Goal: Navigation & Orientation: Find specific page/section

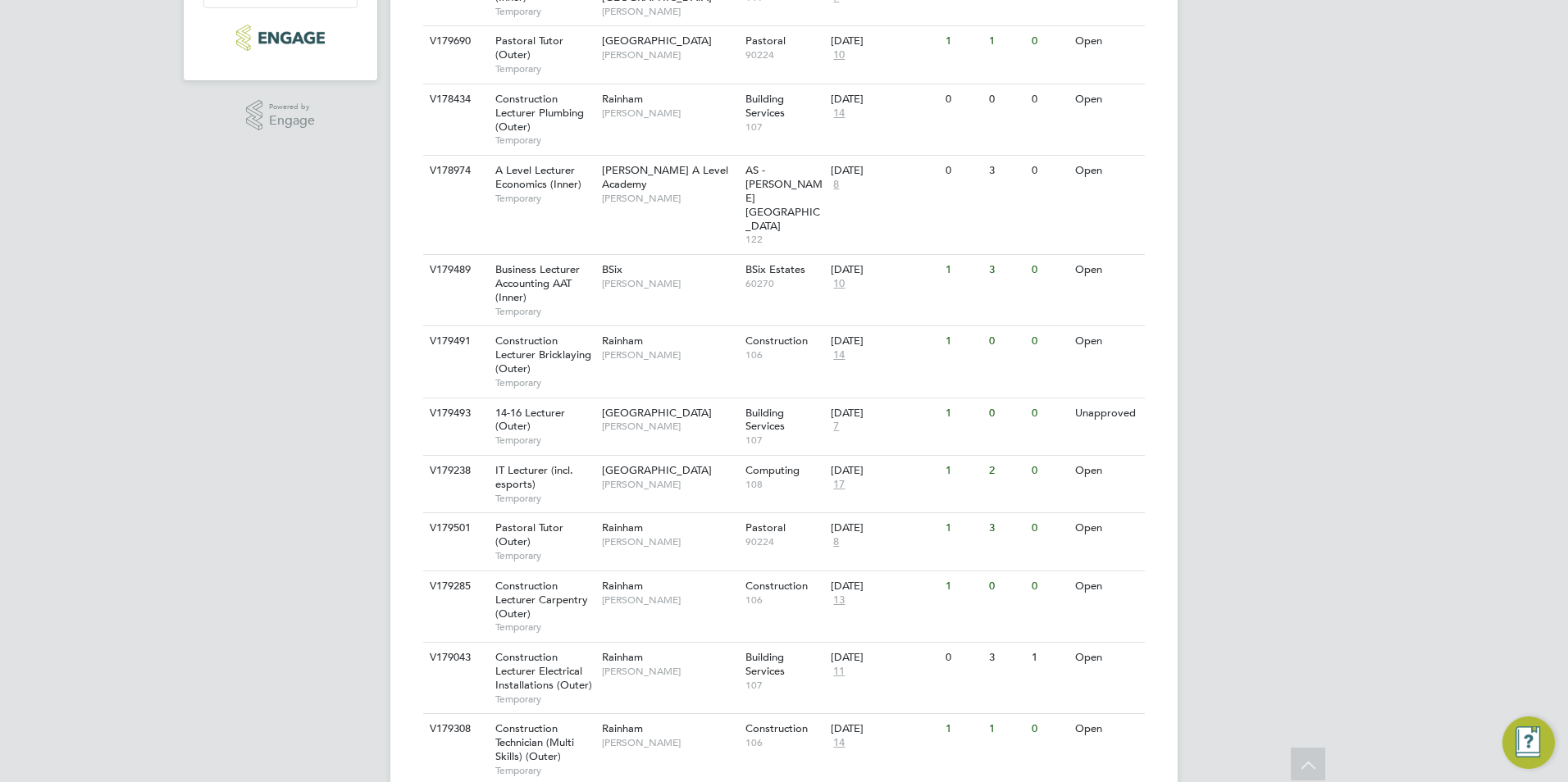
scroll to position [215, 0]
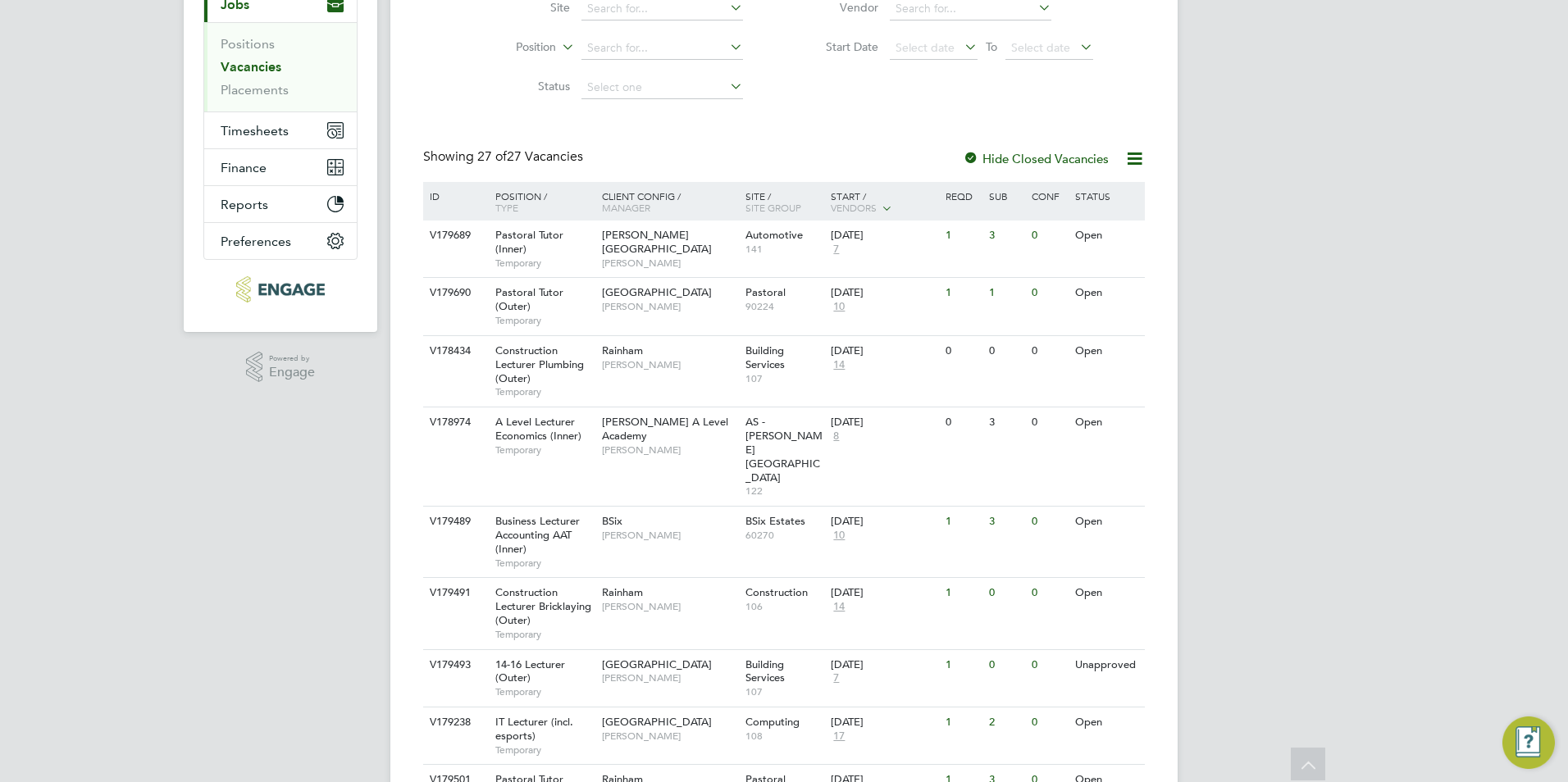
scroll to position [0, 0]
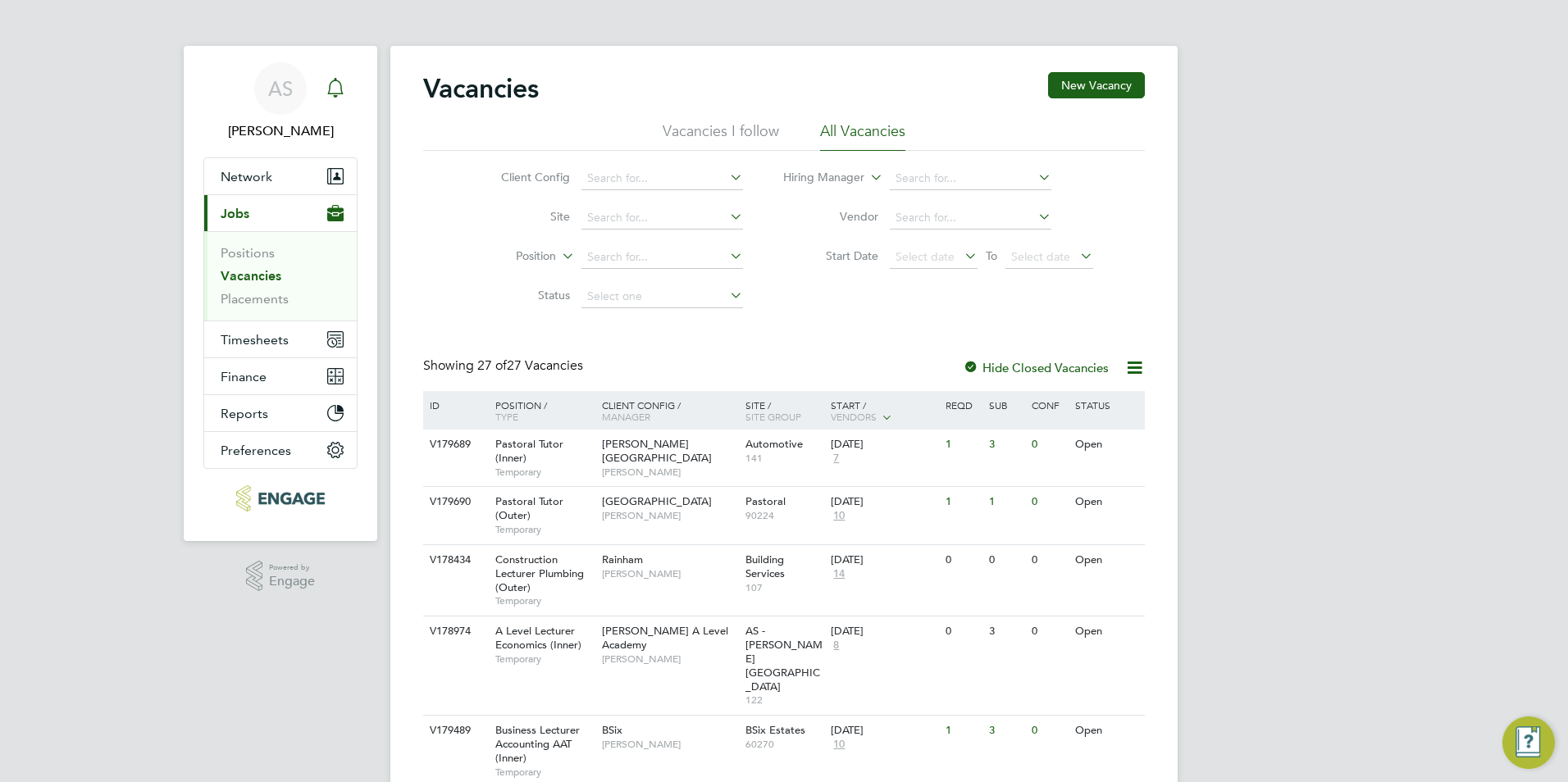
click at [339, 110] on link "Notifications" at bounding box center [335, 88] width 33 height 53
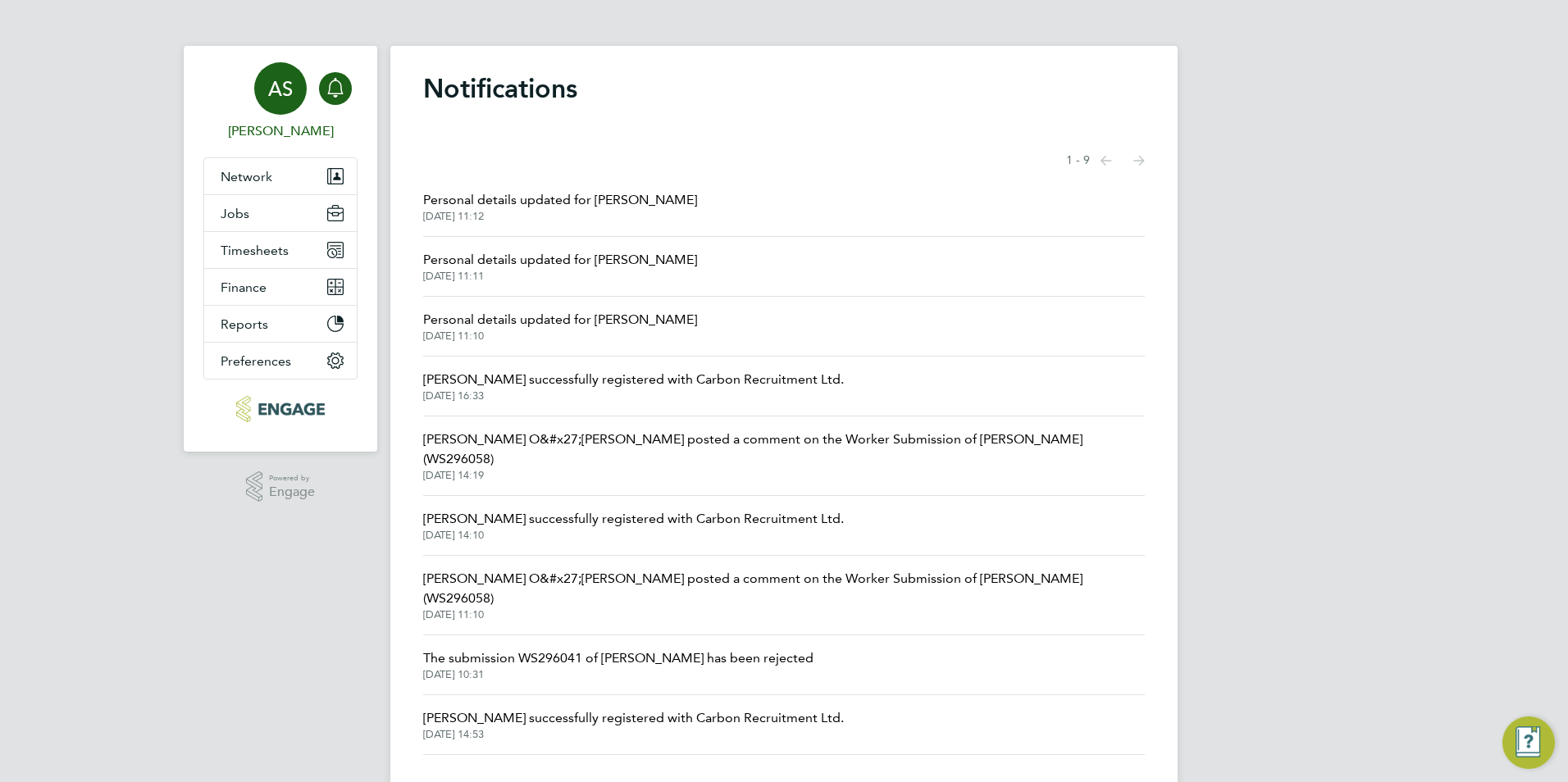
click at [288, 99] on span "AS" at bounding box center [280, 88] width 25 height 21
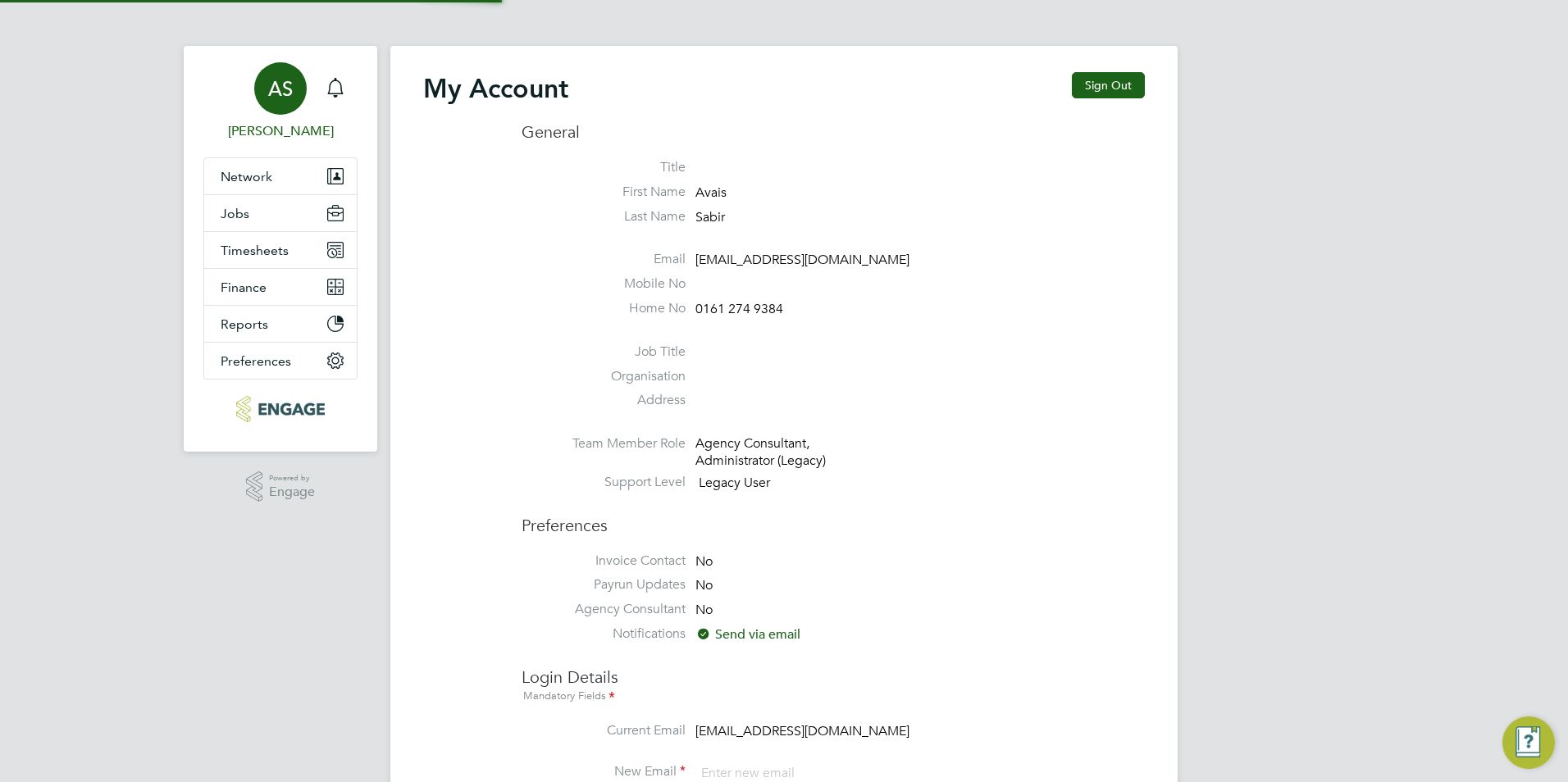
type input "[EMAIL_ADDRESS][DOMAIN_NAME]"
click at [252, 187] on button "Network" at bounding box center [281, 176] width 153 height 36
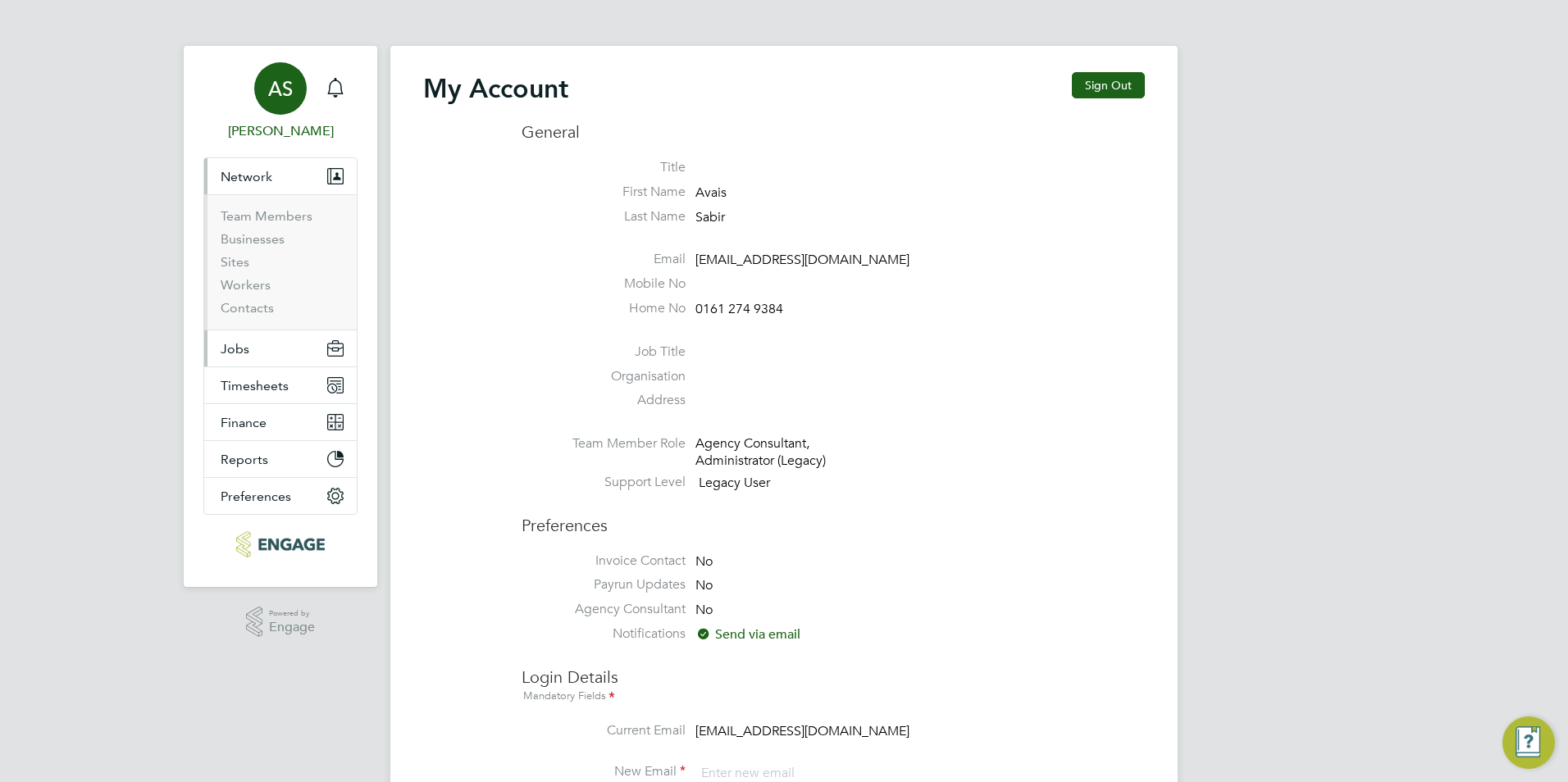
click at [254, 355] on button "Jobs" at bounding box center [281, 348] width 153 height 36
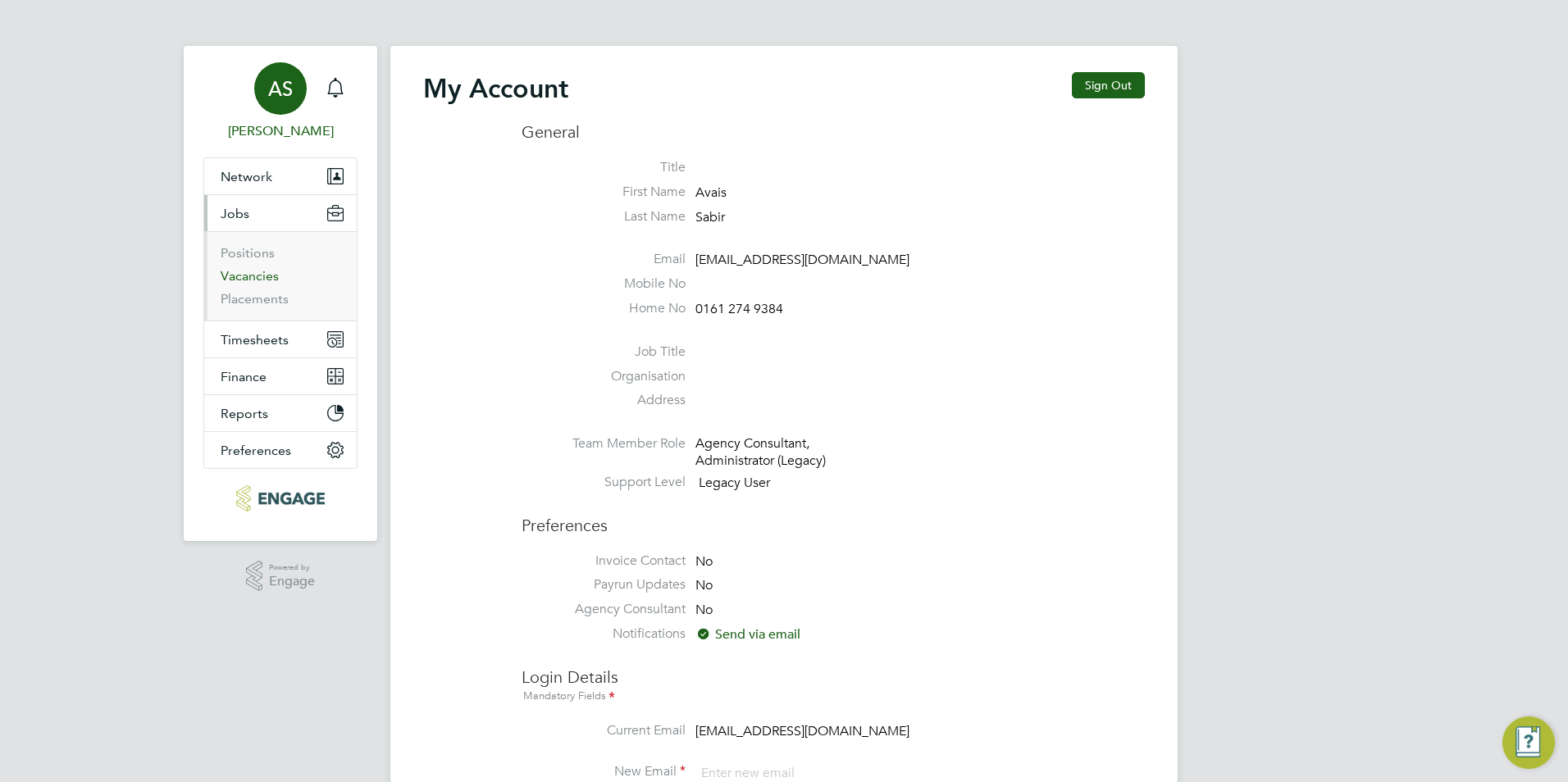
click at [254, 278] on link "Vacancies" at bounding box center [249, 276] width 59 height 15
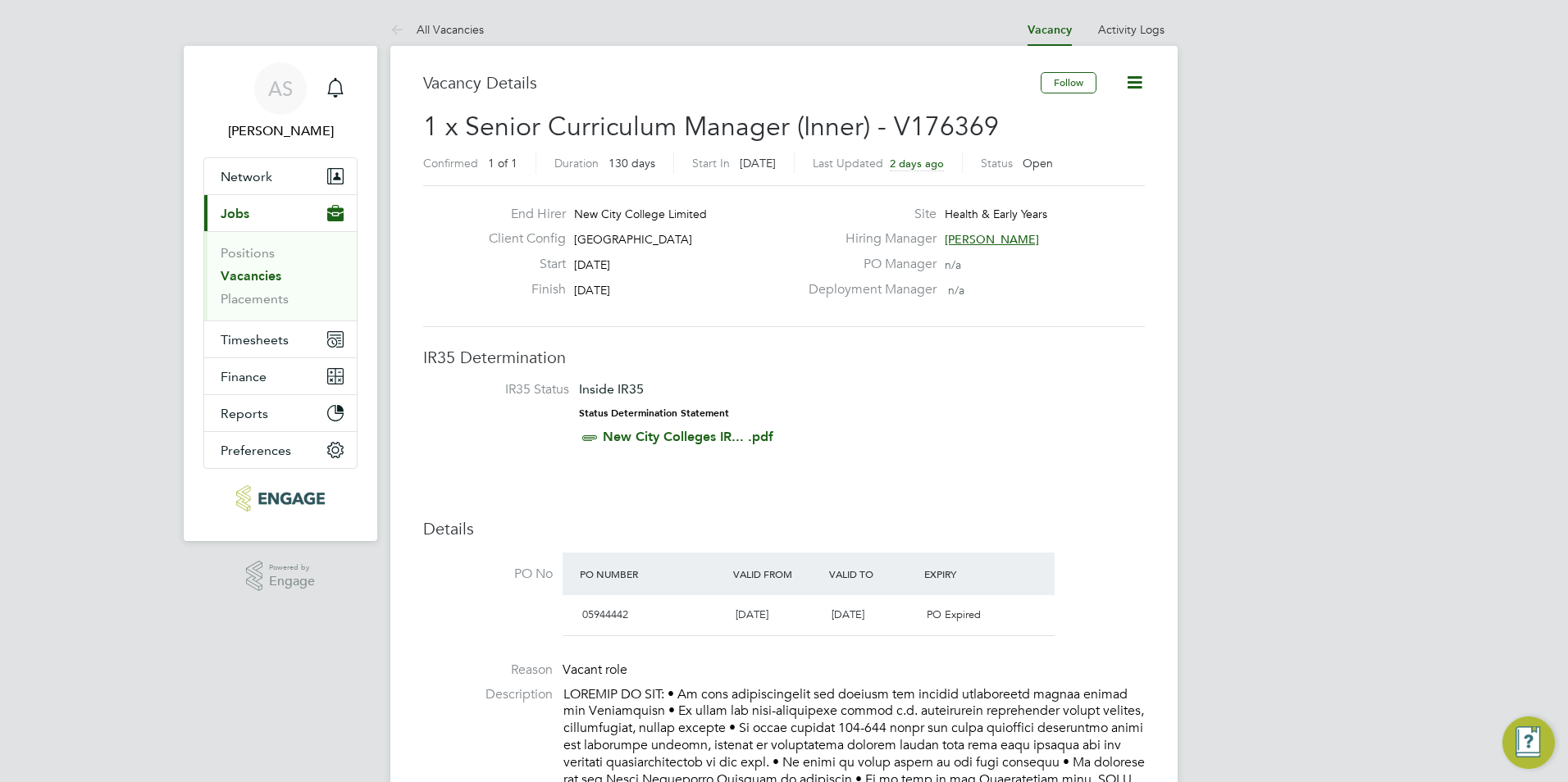
click at [260, 276] on link "Vacancies" at bounding box center [251, 276] width 61 height 15
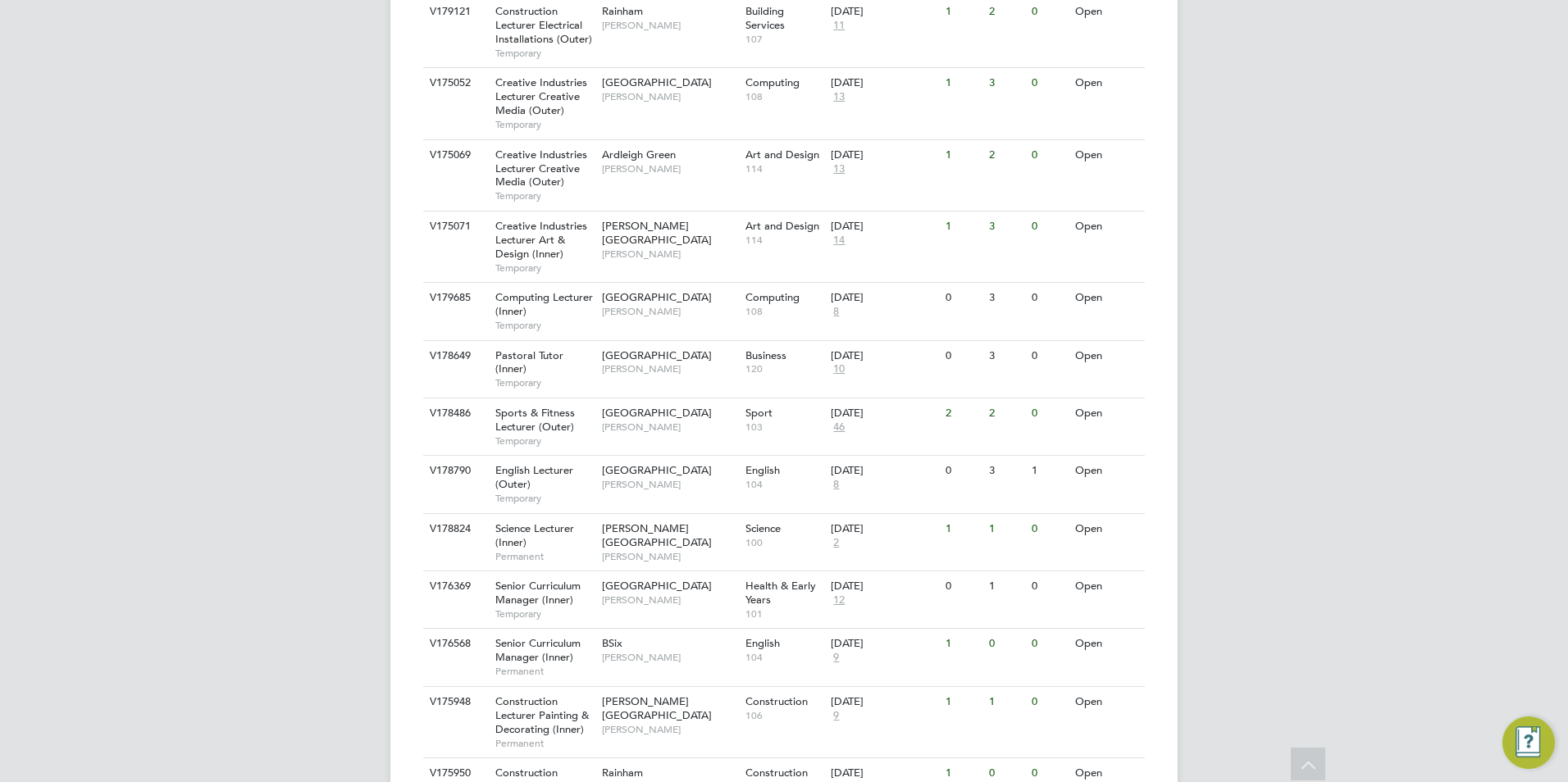
scroll to position [1444, 0]
